Goal: Find contact information

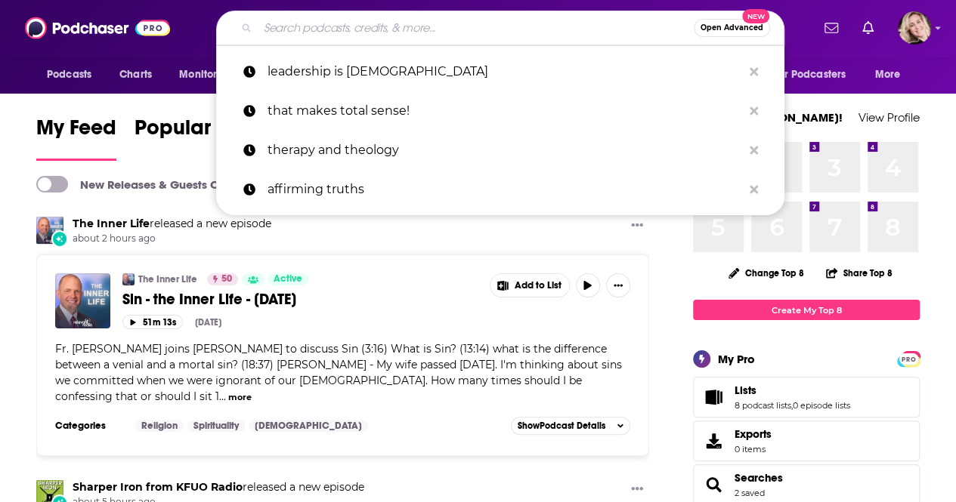
click at [314, 29] on input "Search podcasts, credits, & more..." at bounding box center [476, 28] width 436 height 24
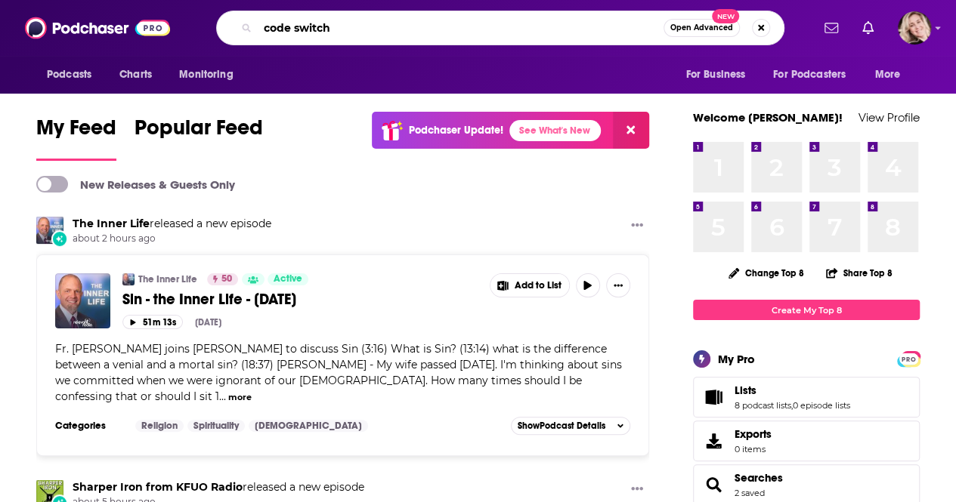
type input "code switch"
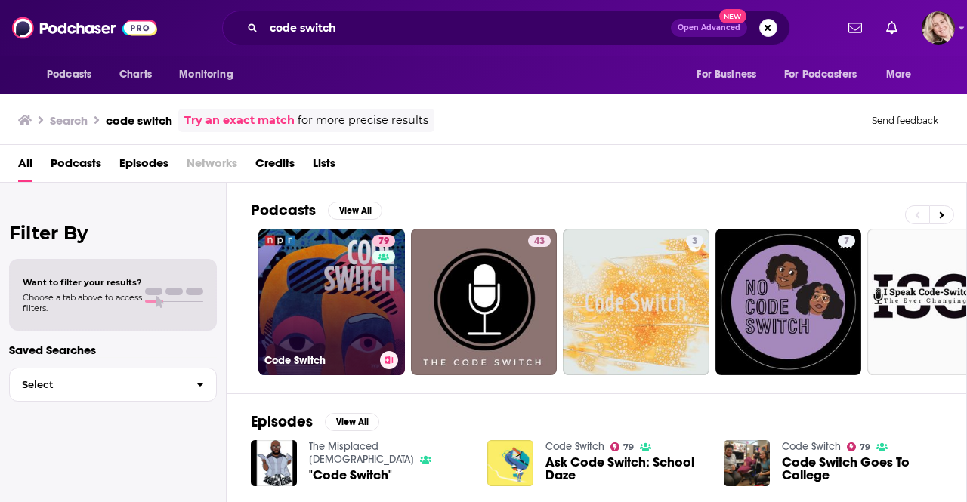
click at [290, 307] on link "79 Code Switch" at bounding box center [331, 302] width 147 height 147
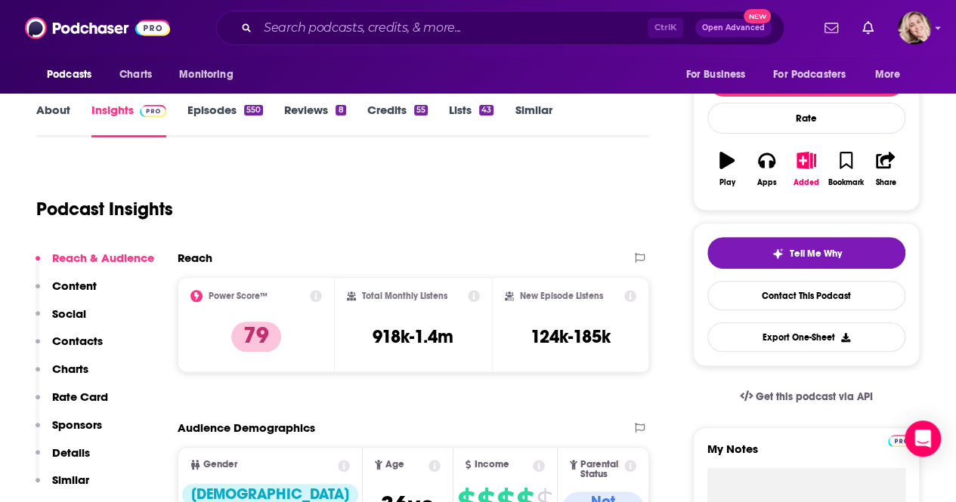
scroll to position [270, 0]
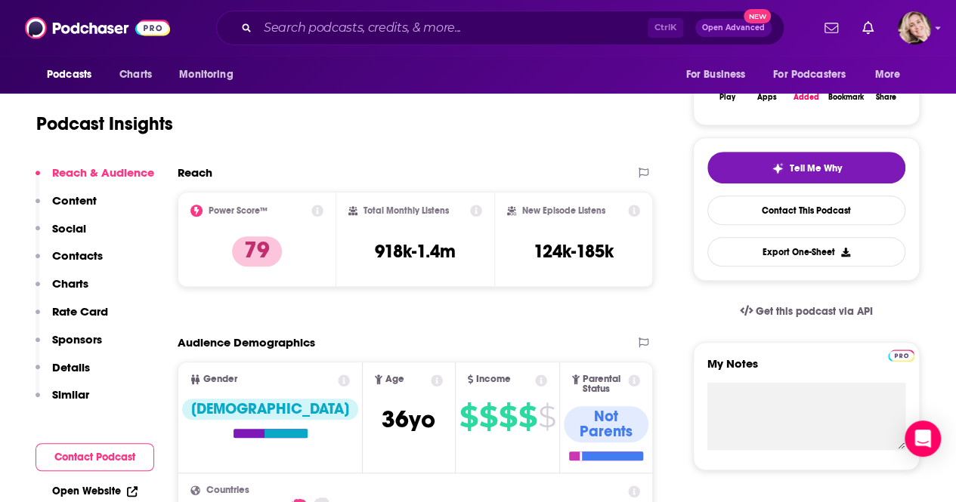
click at [90, 252] on p "Contacts" at bounding box center [77, 256] width 51 height 14
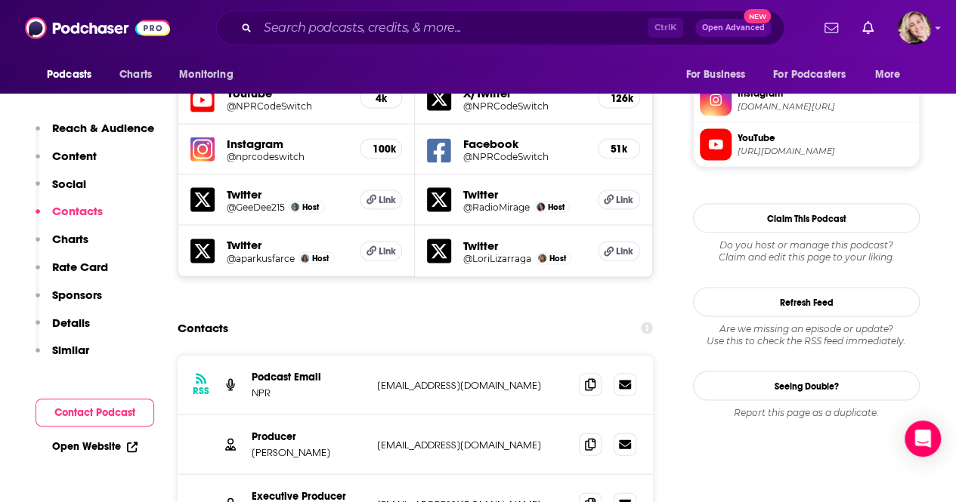
scroll to position [1384, 0]
drag, startPoint x: 477, startPoint y: 341, endPoint x: 372, endPoint y: 344, distance: 105.8
click at [372, 414] on div "Producer [PERSON_NAME] [EMAIL_ADDRESS][DOMAIN_NAME] [EMAIL_ADDRESS][DOMAIN_NAME]" at bounding box center [415, 444] width 475 height 60
copy p "[EMAIL_ADDRESS][DOMAIN_NAME]"
